Goal: Use online tool/utility: Utilize a website feature to perform a specific function

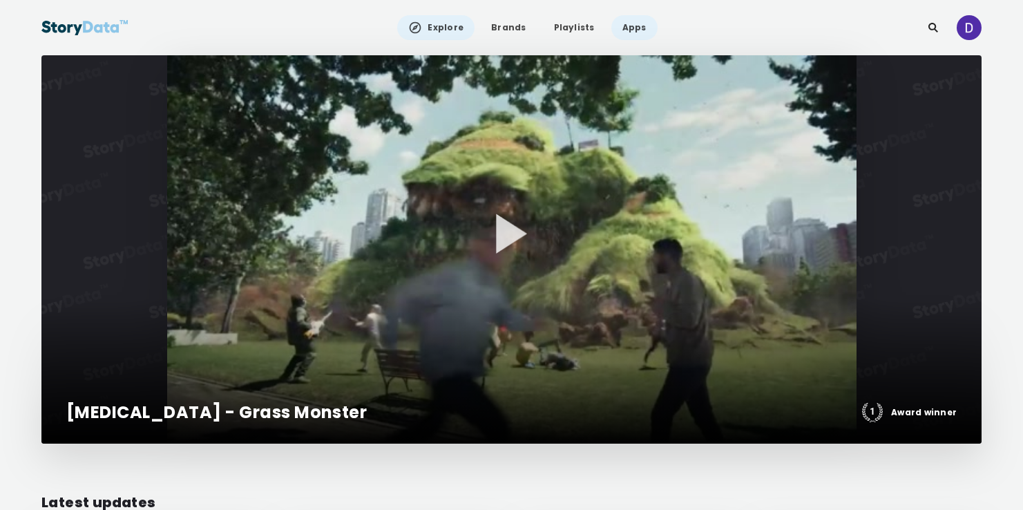
click at [628, 23] on link "Apps" at bounding box center [635, 27] width 46 height 25
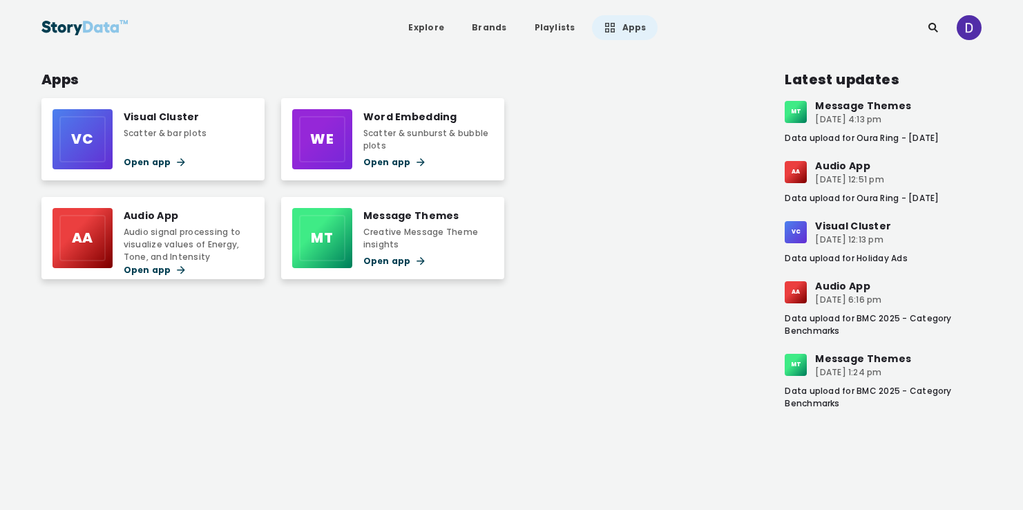
click at [380, 163] on div "Open app" at bounding box center [428, 162] width 130 height 14
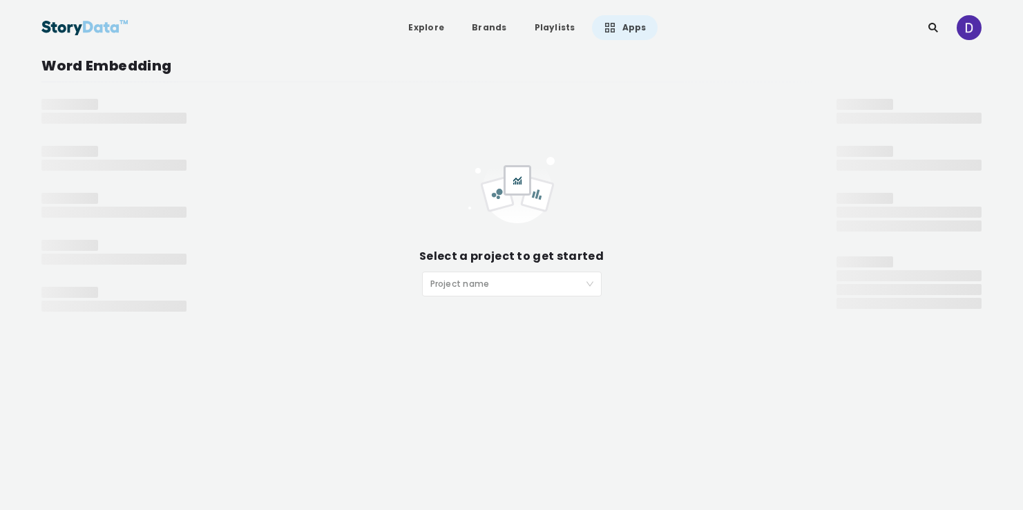
click at [451, 285] on input "search" at bounding box center [507, 282] width 153 height 21
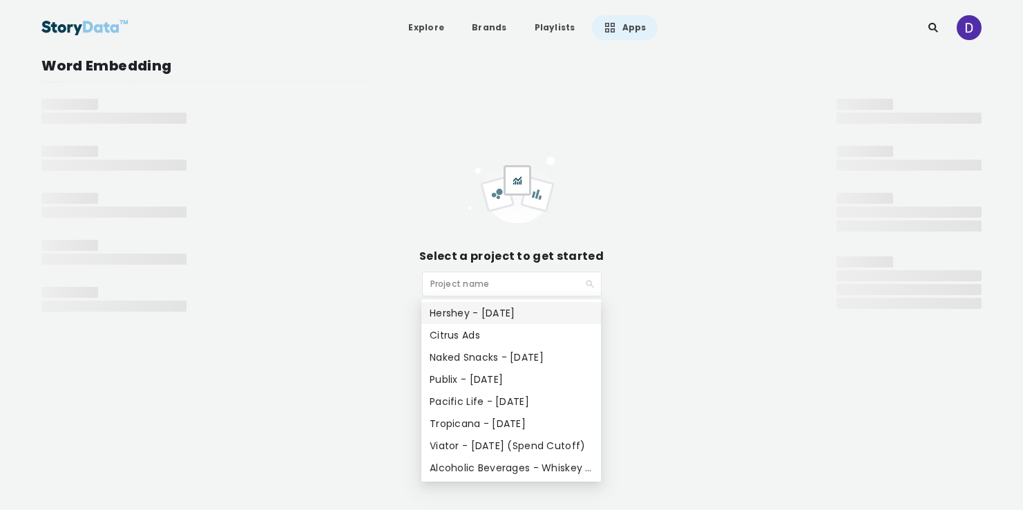
click at [518, 313] on div "Hershey - [DATE]" at bounding box center [511, 312] width 163 height 15
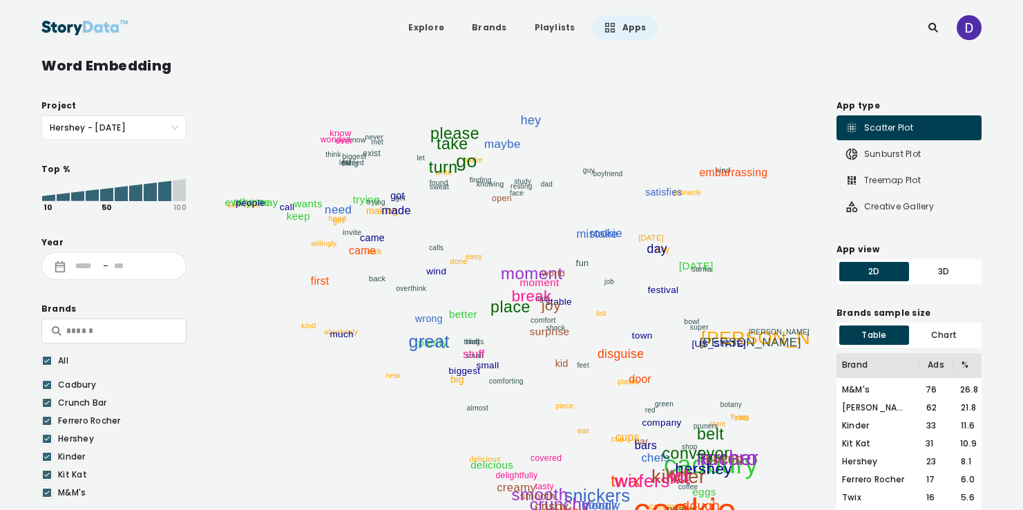
click at [163, 185] on icon at bounding box center [164, 191] width 13 height 20
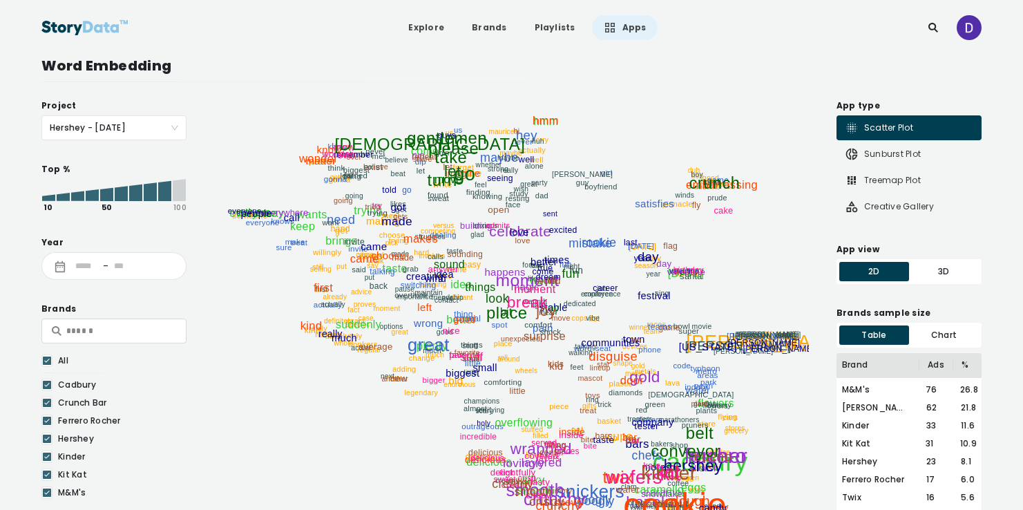
click at [620, 39] on link "Apps" at bounding box center [625, 27] width 66 height 25
